Goal: Information Seeking & Learning: Learn about a topic

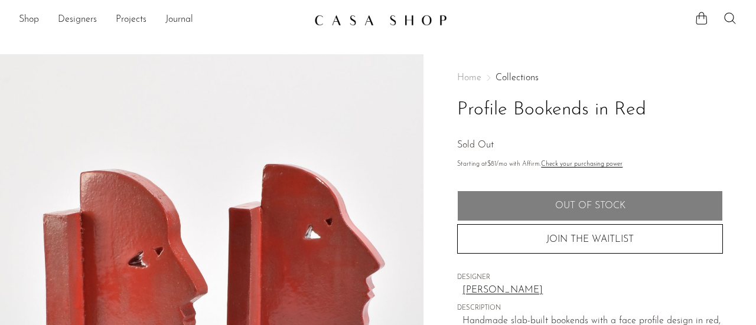
click at [473, 110] on h1 "Profile Bookends in Red" at bounding box center [590, 110] width 266 height 30
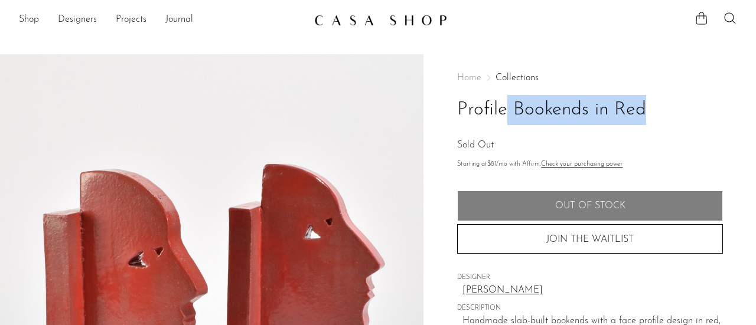
click at [473, 110] on h1 "Profile Bookends in Red" at bounding box center [590, 110] width 266 height 30
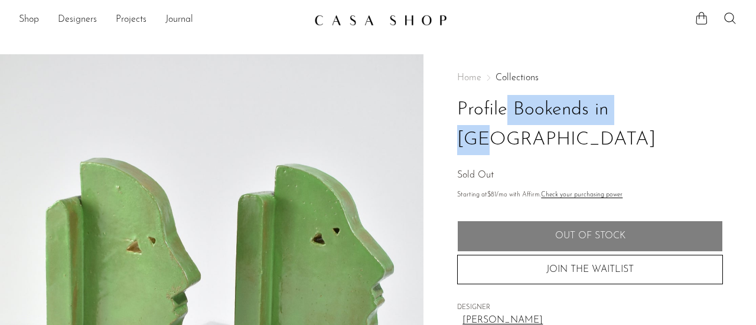
drag, startPoint x: 461, startPoint y: 110, endPoint x: 585, endPoint y: 101, distance: 124.4
click at [585, 101] on h1 "Profile Bookends in [GEOGRAPHIC_DATA]" at bounding box center [590, 125] width 266 height 60
drag, startPoint x: 597, startPoint y: 107, endPoint x: 448, endPoint y: 110, distance: 148.3
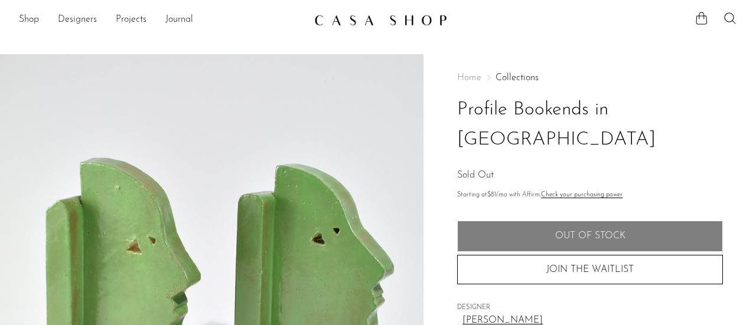
click at [731, 9] on div "Shop Featured New Arrivals Bestsellers Coming Soon Jewelry Jewelry All Earrings…" at bounding box center [378, 19] width 756 height 21
click at [731, 13] on icon at bounding box center [729, 17] width 11 height 11
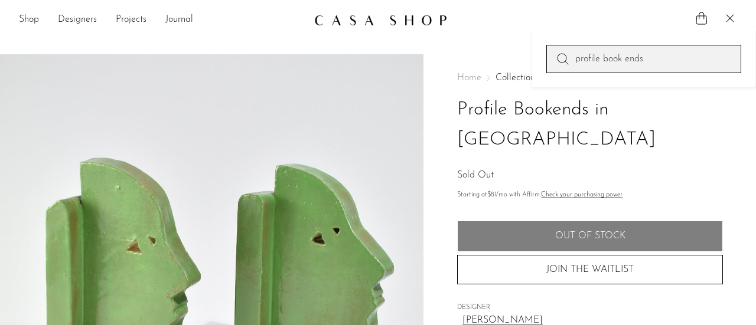
type input "profile book ends"
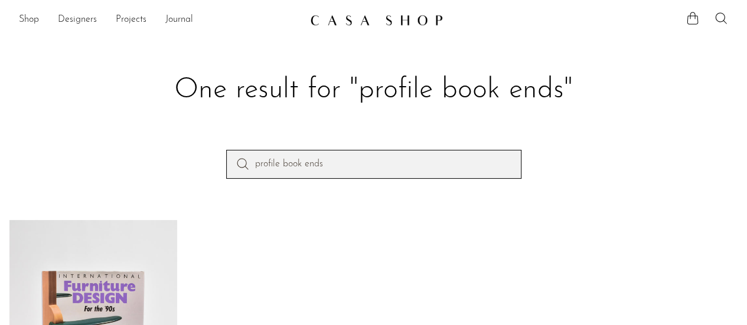
click at [307, 174] on input "profile book ends" at bounding box center [373, 164] width 295 height 28
type input "profile book ebook endnds"
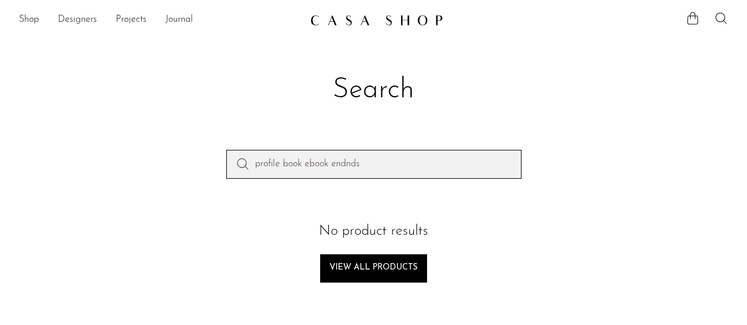
click at [313, 171] on input "profile book ebook endnds" at bounding box center [373, 164] width 295 height 28
click at [366, 169] on input "profile book ebook endnds" at bounding box center [373, 164] width 295 height 28
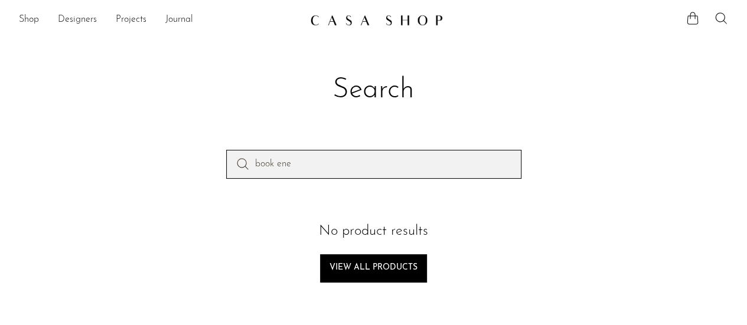
type input "book ene"
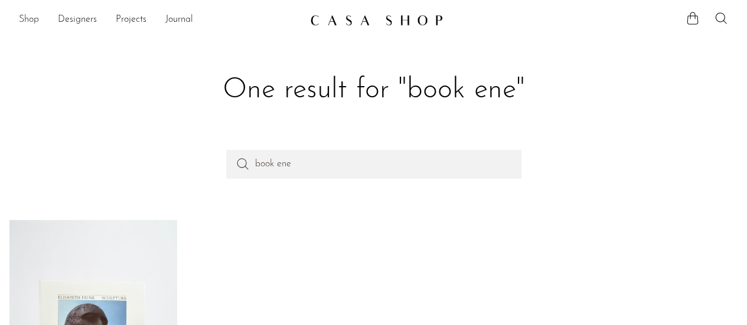
click at [32, 22] on link "Shop" at bounding box center [29, 19] width 20 height 15
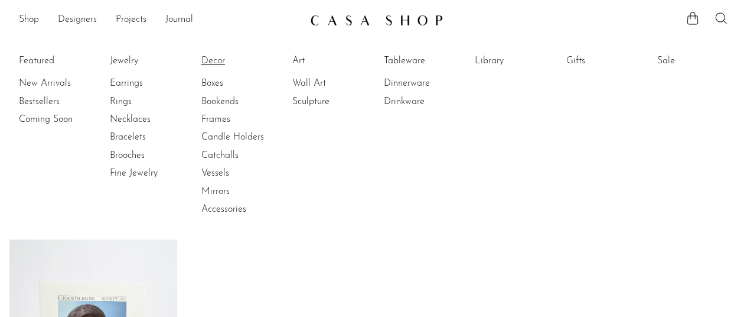
click at [221, 60] on link "Decor" at bounding box center [245, 60] width 89 height 13
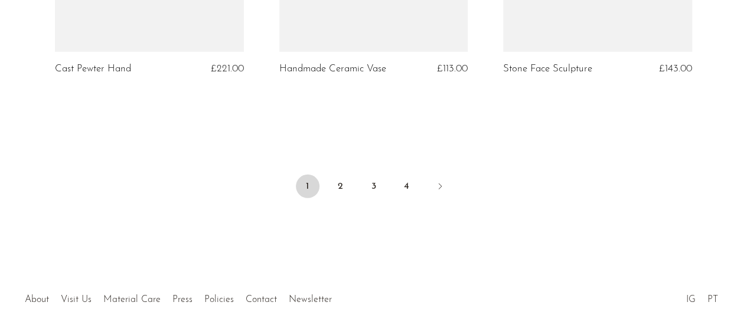
scroll to position [3878, 0]
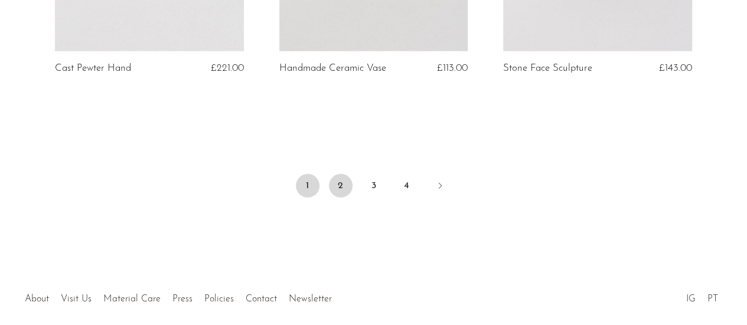
click at [337, 184] on link "2" at bounding box center [341, 186] width 24 height 24
